Goal: Task Accomplishment & Management: Manage account settings

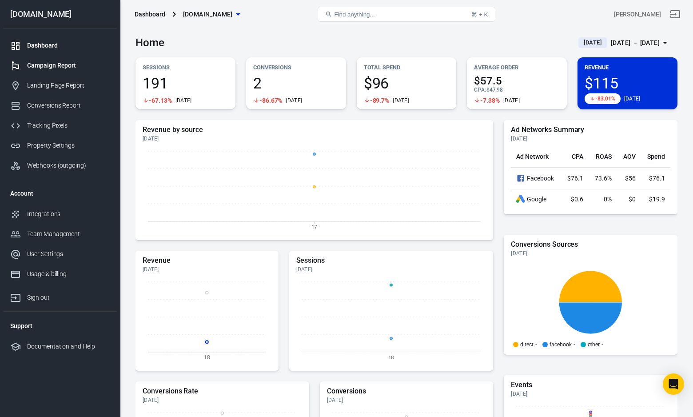
click at [52, 68] on div "Campaign Report" at bounding box center [68, 65] width 83 height 9
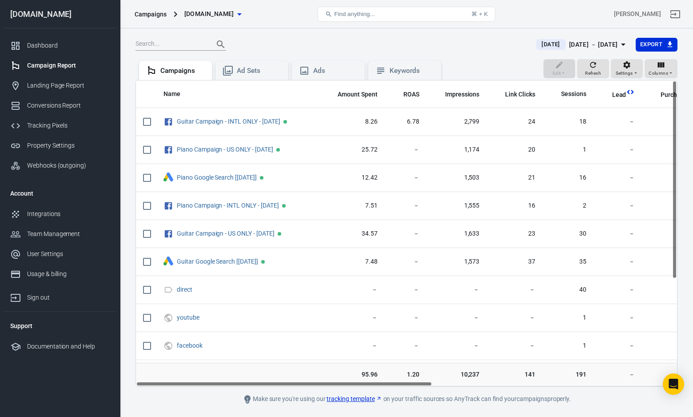
drag, startPoint x: 689, startPoint y: 231, endPoint x: 731, endPoint y: 270, distance: 56.9
click at [692, 270] on html "Campaigns [DOMAIN_NAME] Find anything... ⌘ + K [PERSON_NAME] [DOMAIN_NAME] Dash…" at bounding box center [346, 221] width 693 height 442
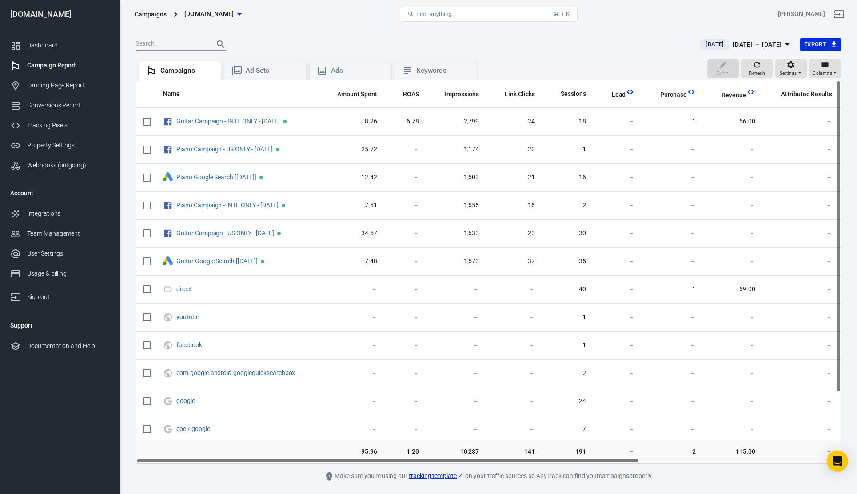
click at [692, 48] on icon "button" at bounding box center [787, 44] width 11 height 11
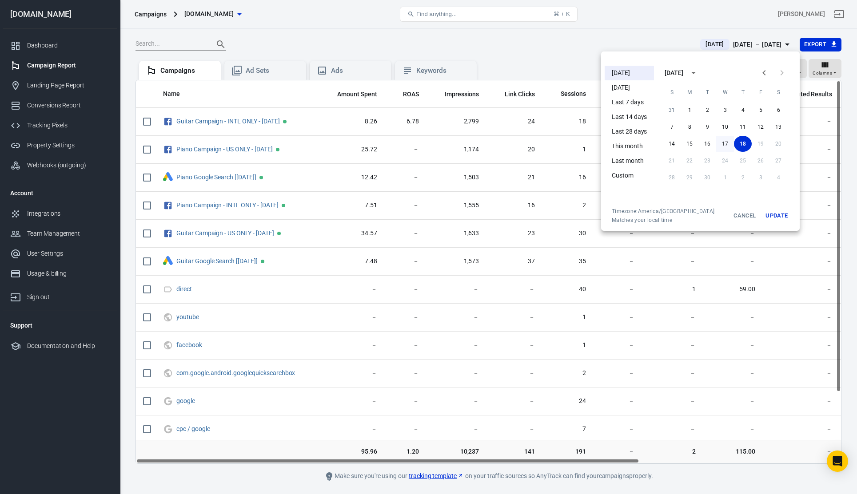
click at [692, 141] on button "17" at bounding box center [725, 144] width 18 height 16
click at [692, 146] on button "17" at bounding box center [725, 144] width 18 height 16
click at [692, 214] on button "Update" at bounding box center [776, 216] width 28 height 16
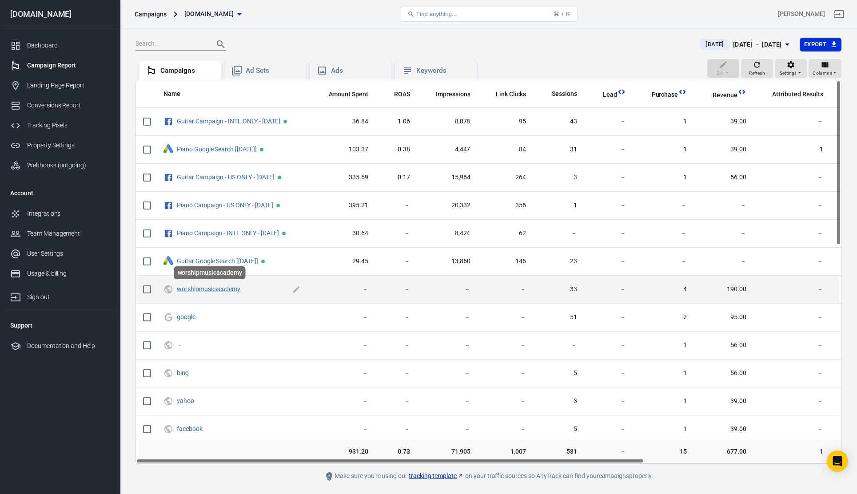
click at [227, 290] on link "worshipmusicacademy" at bounding box center [209, 289] width 64 height 7
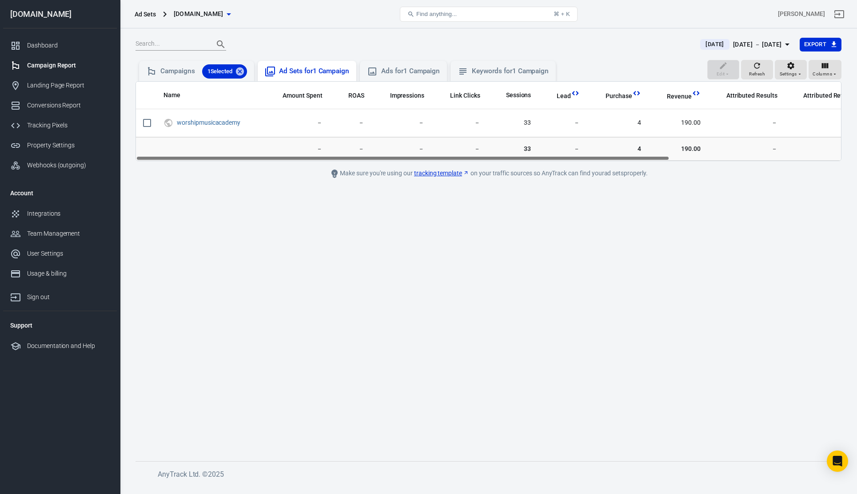
click at [343, 68] on div "Ad Sets for 1 Campaign" at bounding box center [314, 71] width 70 height 9
click at [402, 68] on div "Ads for 1 Campaign" at bounding box center [410, 71] width 59 height 9
click at [502, 76] on div "Keywords for 1 Campaign" at bounding box center [510, 71] width 77 height 9
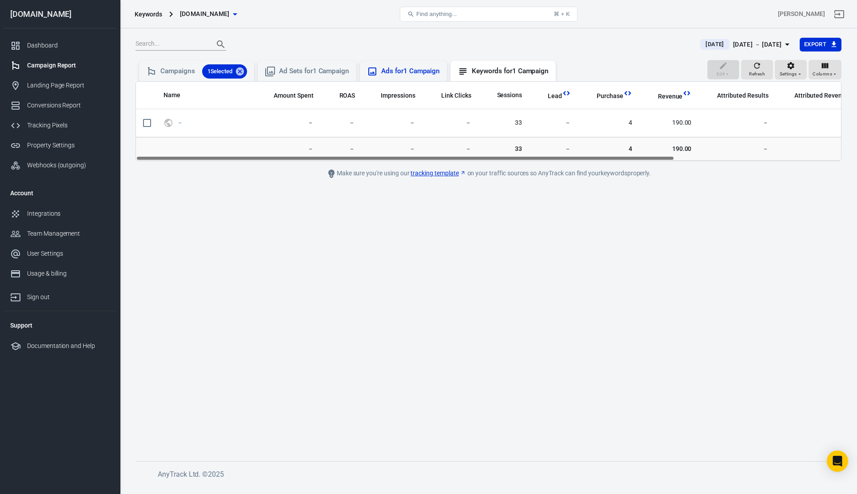
click at [418, 68] on div "Ads for 1 Campaign" at bounding box center [410, 71] width 59 height 9
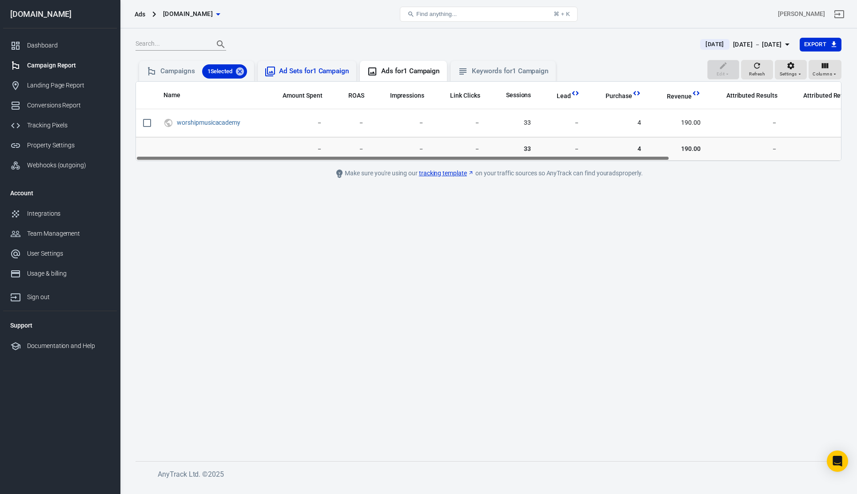
click at [285, 68] on div "Ad Sets for 1 Campaign" at bounding box center [314, 71] width 70 height 9
click at [175, 71] on div "Campaigns 1 Selected" at bounding box center [203, 71] width 87 height 14
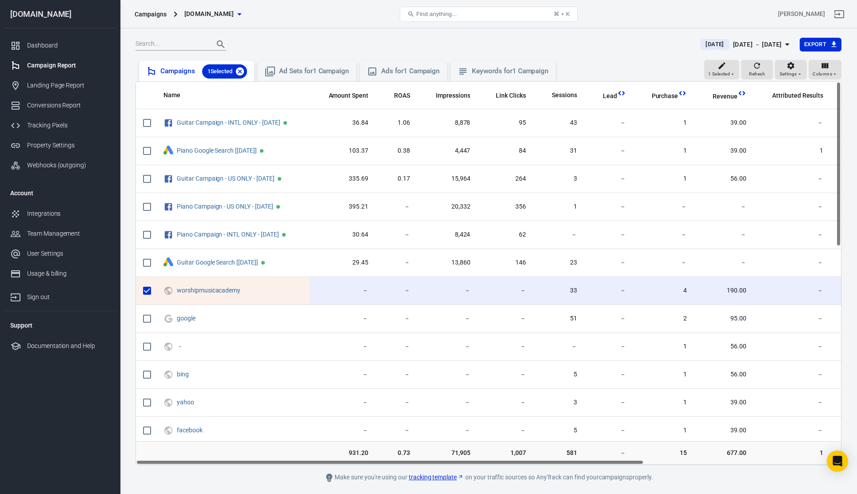
click at [239, 70] on icon at bounding box center [240, 71] width 8 height 8
checkbox input "false"
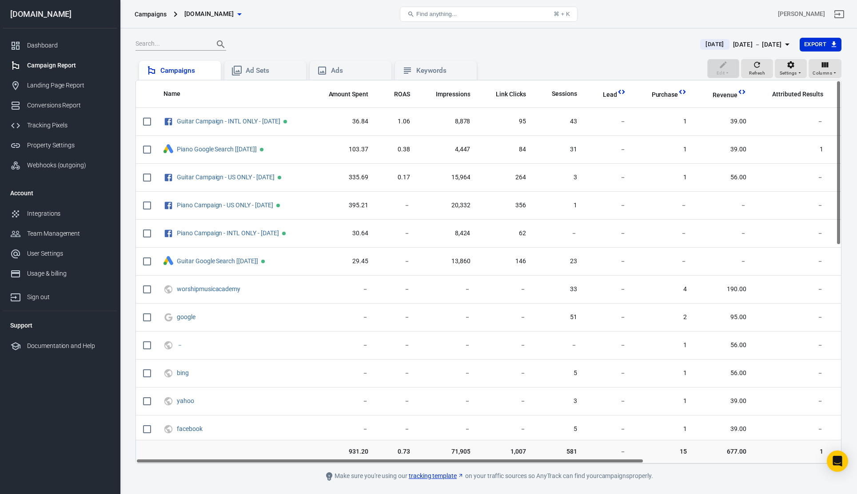
click at [188, 72] on div "Campaigns" at bounding box center [186, 70] width 53 height 9
click at [28, 38] on link "Dashboard" at bounding box center [60, 46] width 114 height 20
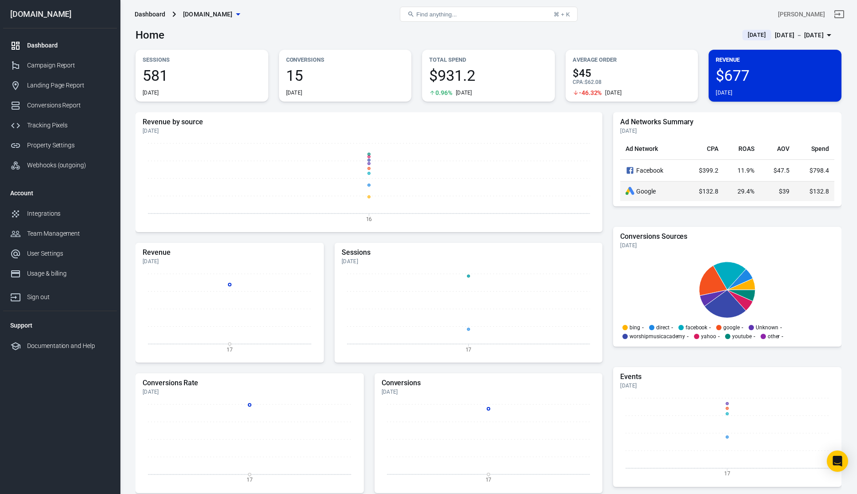
scroll to position [6, 0]
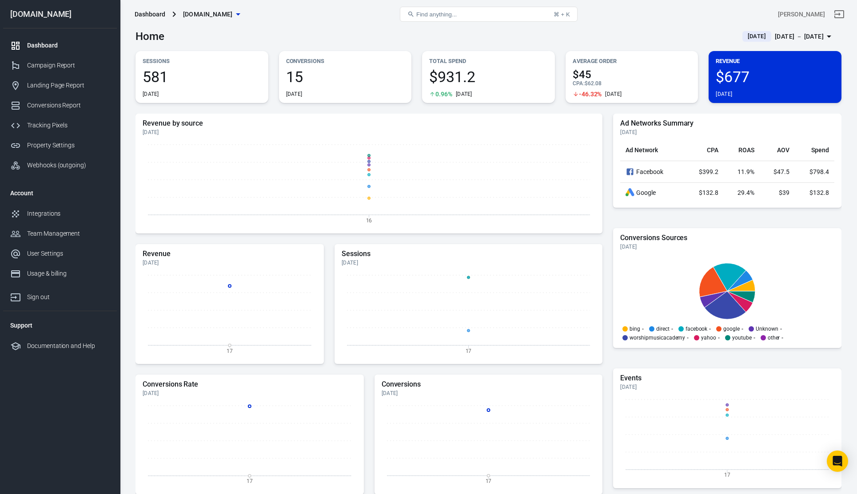
click at [692, 40] on div "[DATE] － [DATE]" at bounding box center [799, 36] width 49 height 11
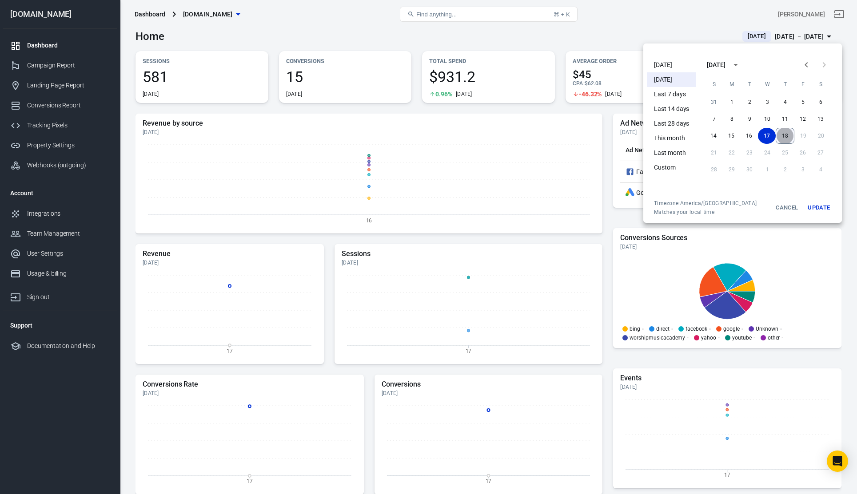
click at [692, 135] on button "18" at bounding box center [785, 136] width 19 height 16
click at [692, 134] on button "18" at bounding box center [785, 136] width 18 height 16
click at [692, 207] on button "Update" at bounding box center [818, 208] width 28 height 16
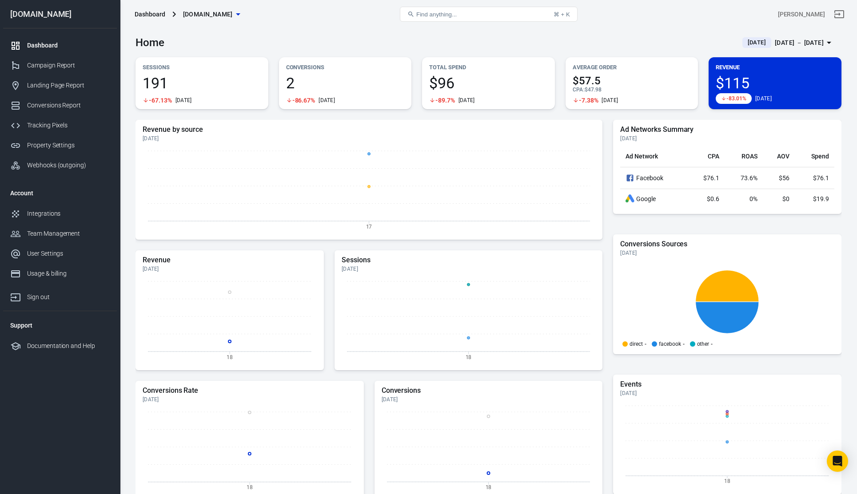
scroll to position [0, 0]
click at [692, 72] on div "Revenue $115 -83.01% [DATE]" at bounding box center [774, 83] width 133 height 52
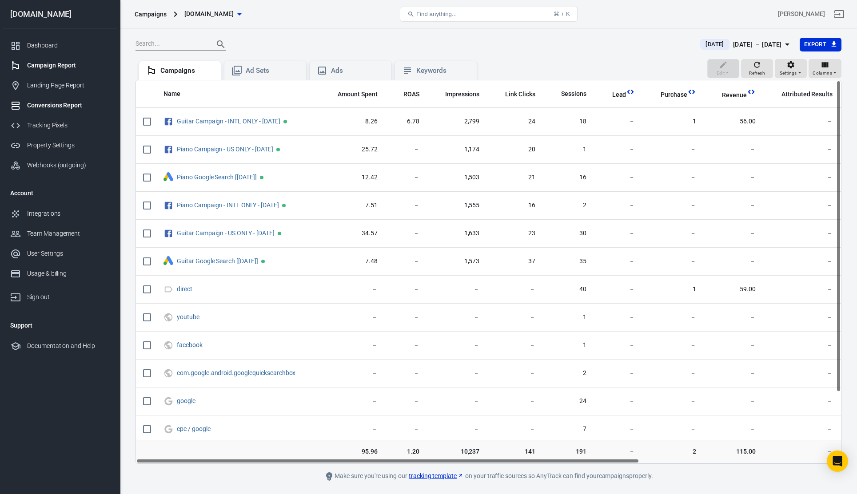
click at [60, 106] on div "Conversions Report" at bounding box center [68, 105] width 83 height 9
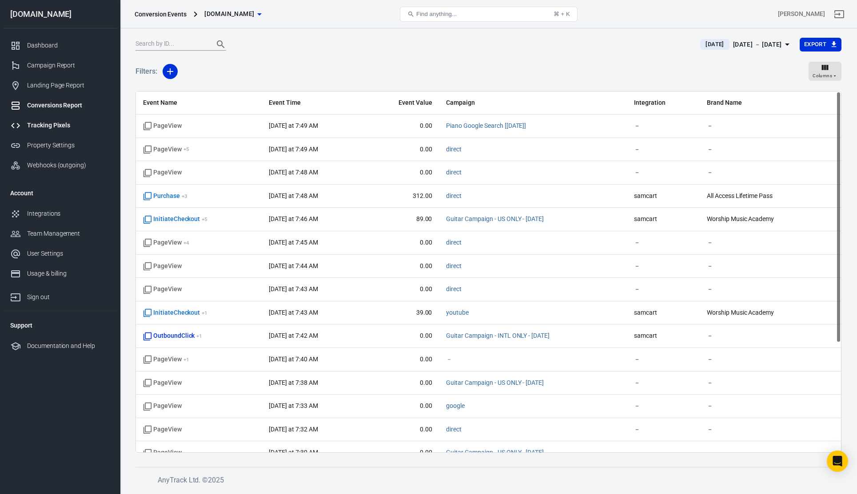
click at [48, 127] on div "Tracking Pixels" at bounding box center [68, 125] width 83 height 9
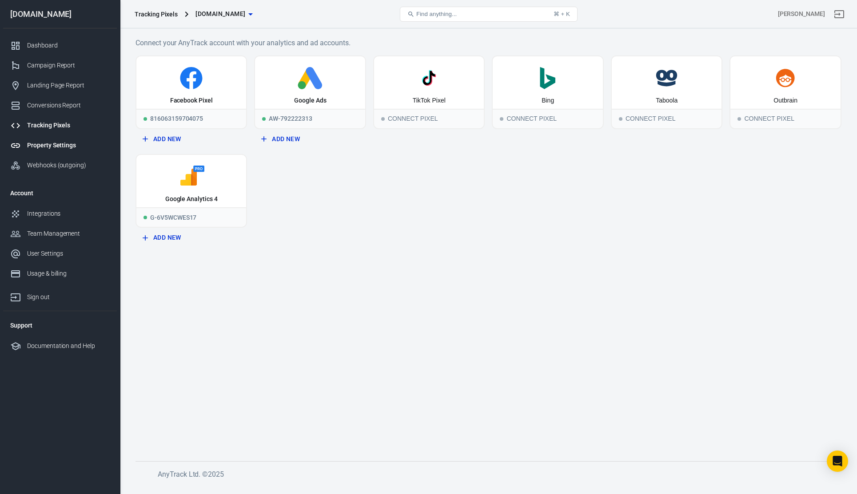
click at [65, 142] on div "Property Settings" at bounding box center [68, 145] width 83 height 9
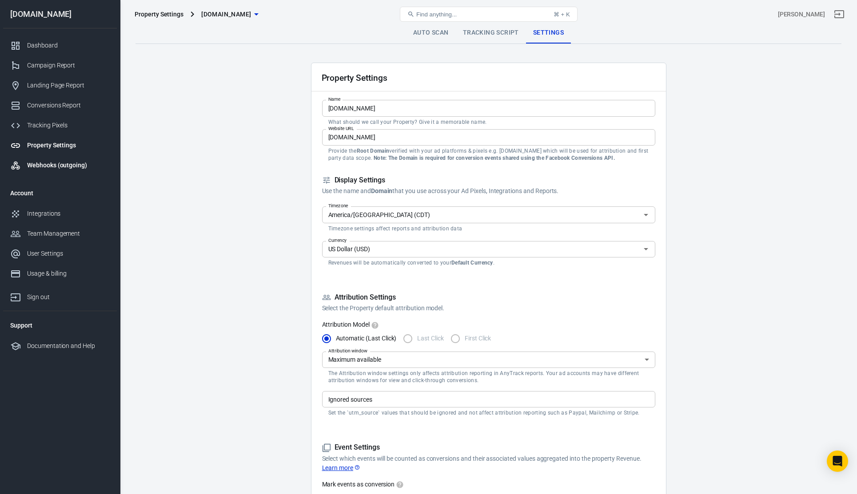
click at [60, 159] on link "Webhooks (outgoing)" at bounding box center [60, 165] width 114 height 20
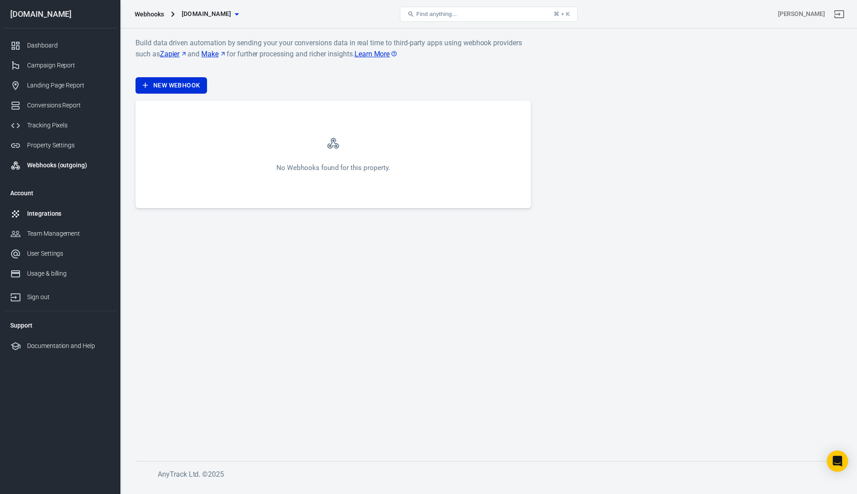
click at [39, 215] on div "Integrations" at bounding box center [68, 213] width 83 height 9
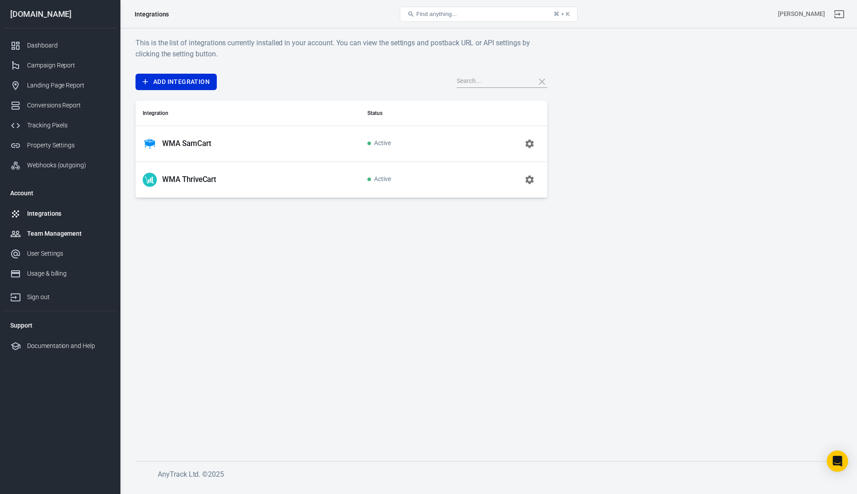
click at [47, 232] on div "Team Management" at bounding box center [68, 233] width 83 height 9
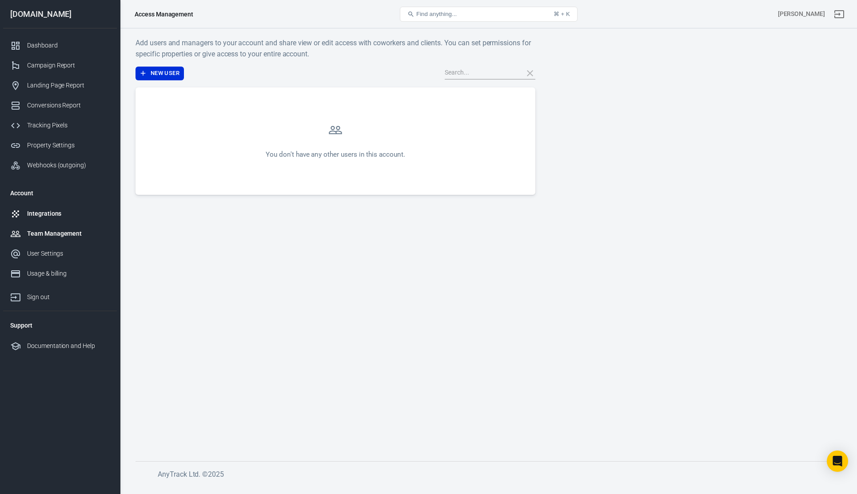
click at [46, 219] on link "Integrations" at bounding box center [60, 214] width 114 height 20
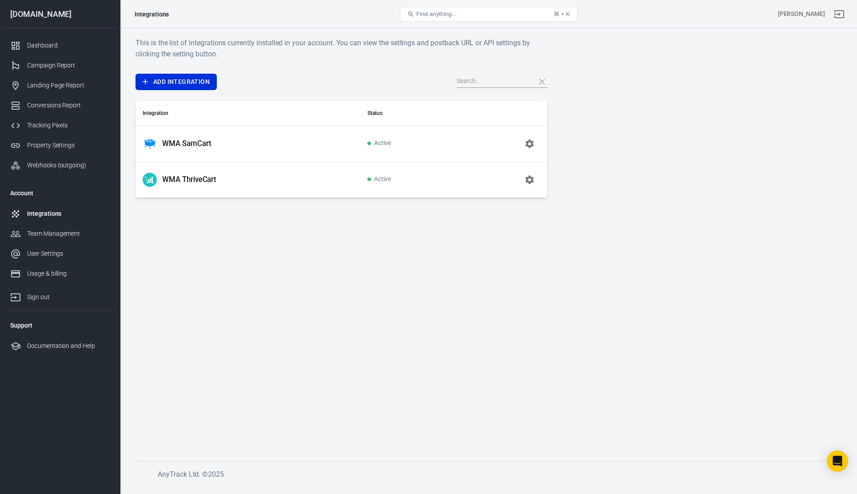
click at [533, 143] on icon "button" at bounding box center [529, 143] width 8 height 8
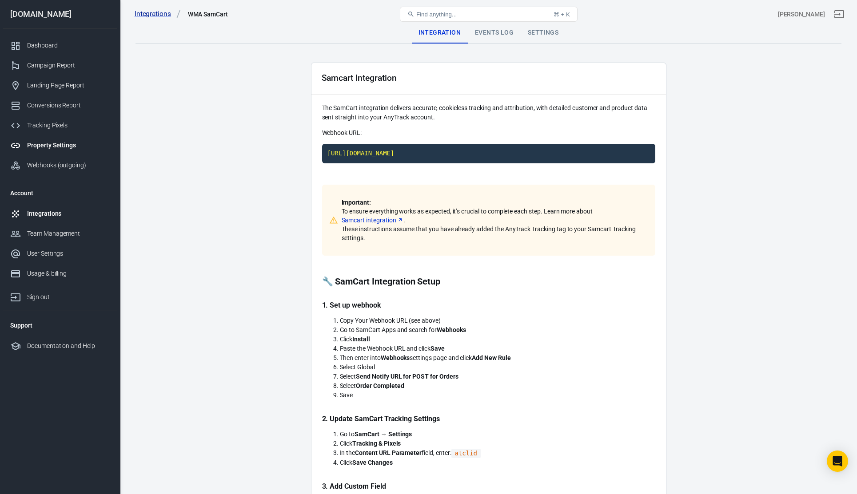
click at [57, 145] on div "Property Settings" at bounding box center [68, 145] width 83 height 9
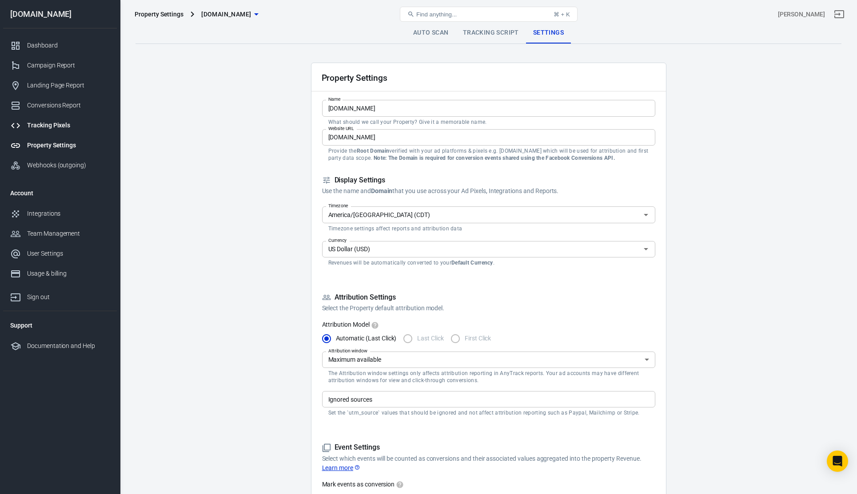
click at [62, 125] on div "Tracking Pixels" at bounding box center [68, 125] width 83 height 9
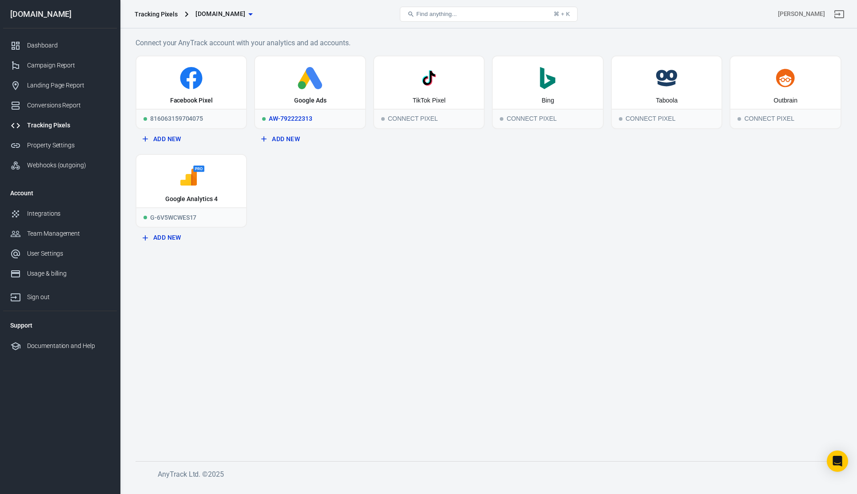
click at [315, 83] on icon at bounding box center [314, 78] width 16 height 22
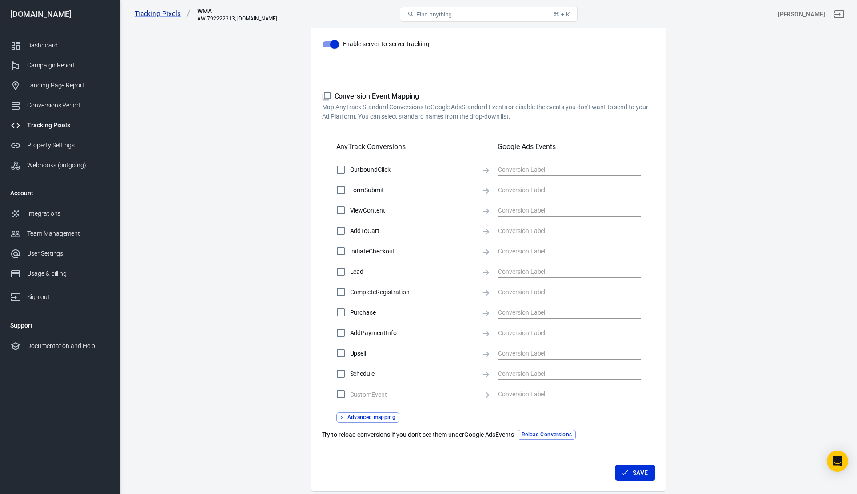
scroll to position [229, 0]
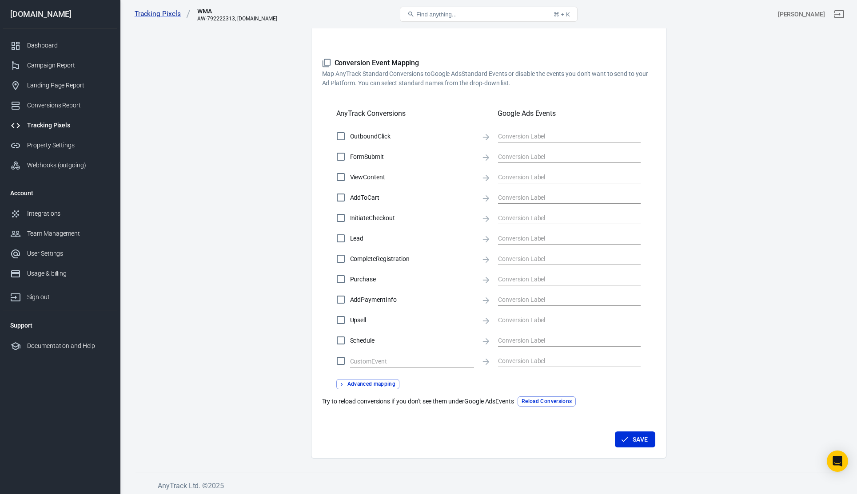
click at [342, 138] on input "OutboundClick" at bounding box center [340, 136] width 19 height 19
checkbox input "true"
click at [343, 156] on input "FormSubmit" at bounding box center [340, 156] width 19 height 19
checkbox input "true"
click at [342, 179] on input "ViewContent" at bounding box center [340, 177] width 19 height 19
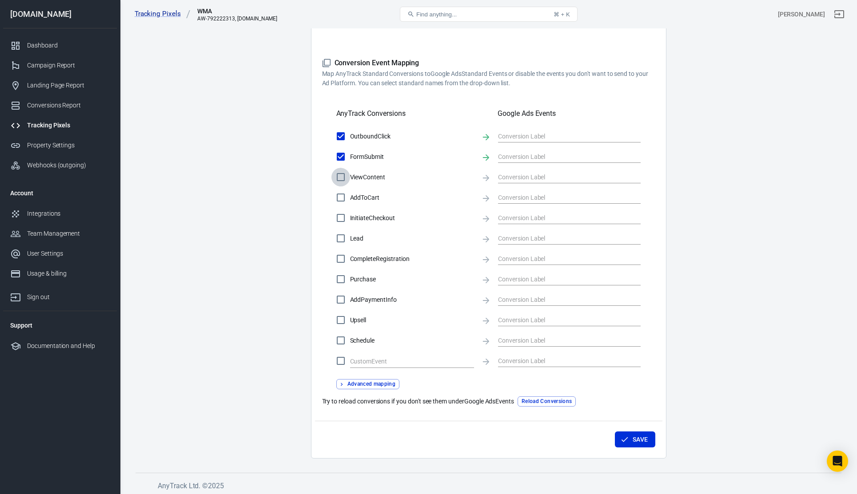
checkbox input "true"
click at [342, 198] on input "AddToCart" at bounding box center [340, 197] width 19 height 19
checkbox input "true"
click at [341, 217] on input "InitiateCheckout" at bounding box center [340, 218] width 19 height 19
checkbox input "true"
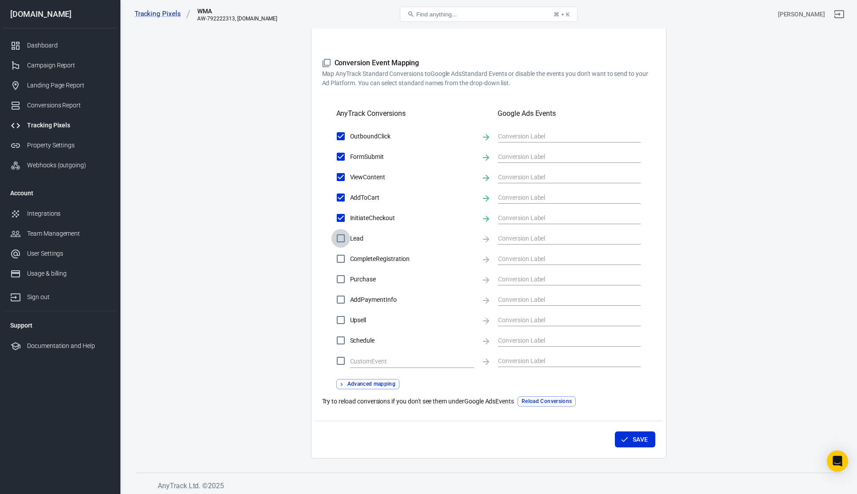
click at [339, 240] on input "Lead" at bounding box center [340, 238] width 19 height 19
checkbox input "true"
click at [338, 262] on input "CompleteRegistration" at bounding box center [340, 259] width 19 height 19
checkbox input "true"
click at [338, 281] on input "Purchase" at bounding box center [340, 279] width 19 height 19
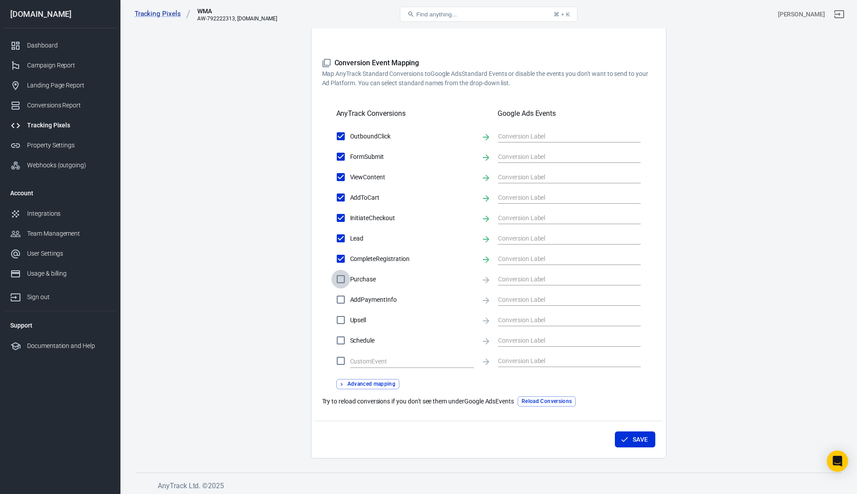
checkbox input "true"
click at [341, 306] on input "AddPaymentInfo" at bounding box center [340, 299] width 19 height 19
checkbox input "true"
click at [341, 323] on input "Upsell" at bounding box center [340, 320] width 19 height 19
checkbox input "true"
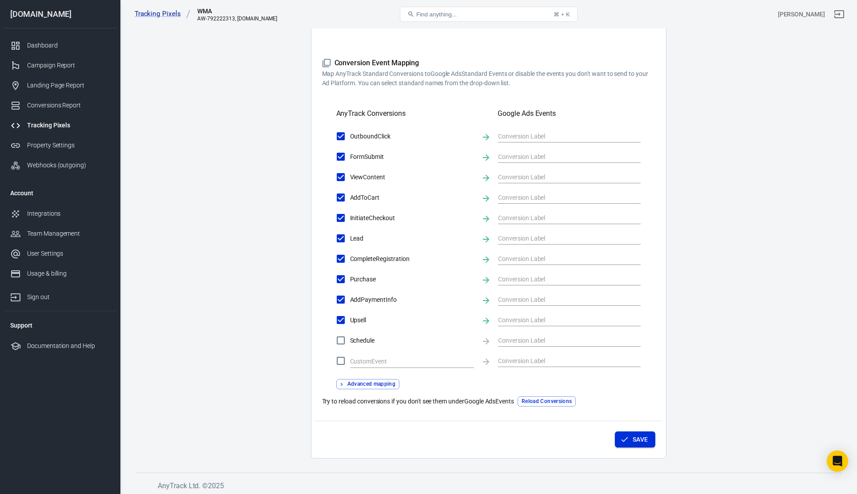
click at [642, 416] on button "Save" at bounding box center [635, 440] width 40 height 16
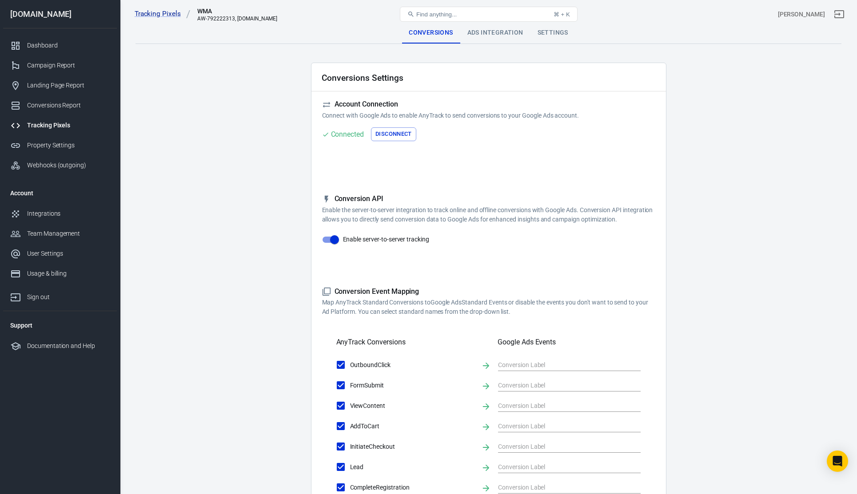
scroll to position [0, 0]
click at [49, 124] on div "Tracking Pixels" at bounding box center [68, 125] width 83 height 9
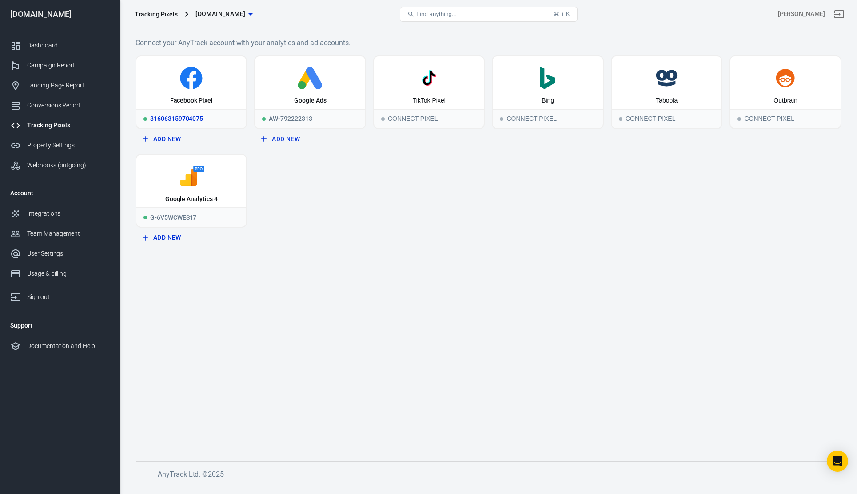
click at [200, 114] on div "816063159704075" at bounding box center [191, 119] width 110 height 20
